Goal: Task Accomplishment & Management: Use online tool/utility

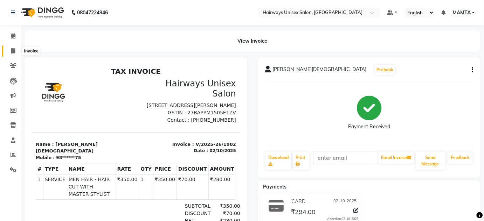
click at [14, 50] on icon at bounding box center [13, 50] width 4 height 5
select select "service"
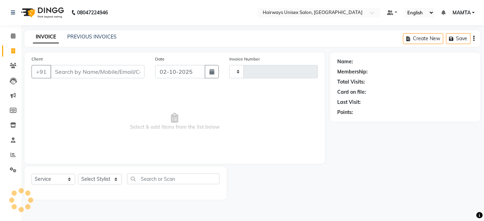
type input "1903"
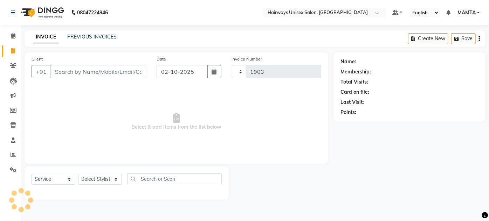
select select "8320"
click at [91, 73] on input "Client" at bounding box center [98, 71] width 96 height 13
click at [89, 71] on input "Client" at bounding box center [98, 71] width 96 height 13
click at [96, 69] on input "Client" at bounding box center [98, 71] width 96 height 13
